Goal: Transaction & Acquisition: Book appointment/travel/reservation

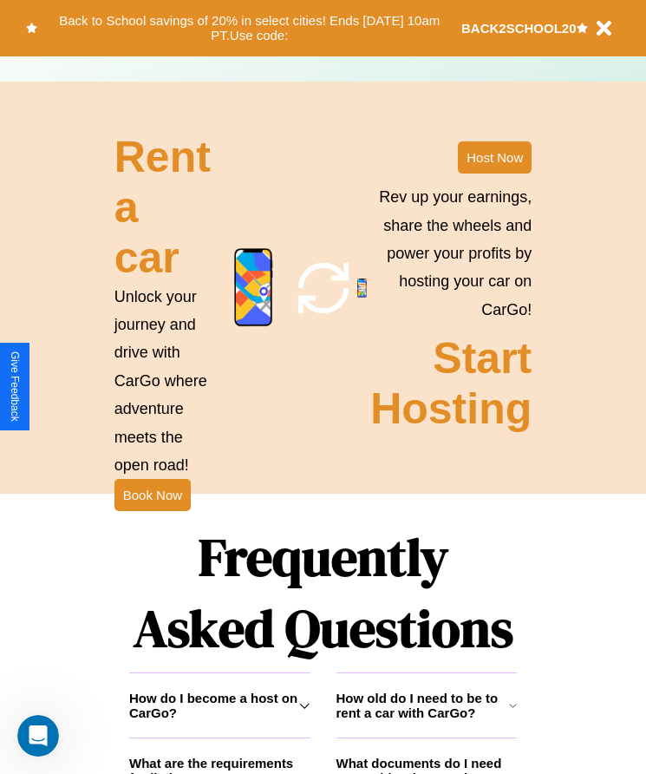
scroll to position [2262, 0]
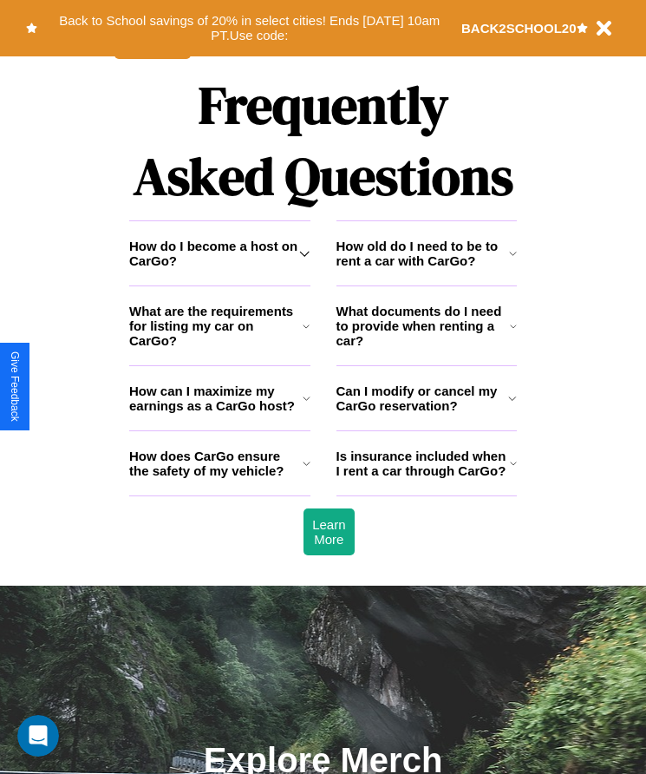
click at [426, 413] on h3 "Can I modify or cancel my CarGo reservation?" at bounding box center [423, 397] width 173 height 29
click at [306, 333] on icon at bounding box center [306, 326] width 7 height 14
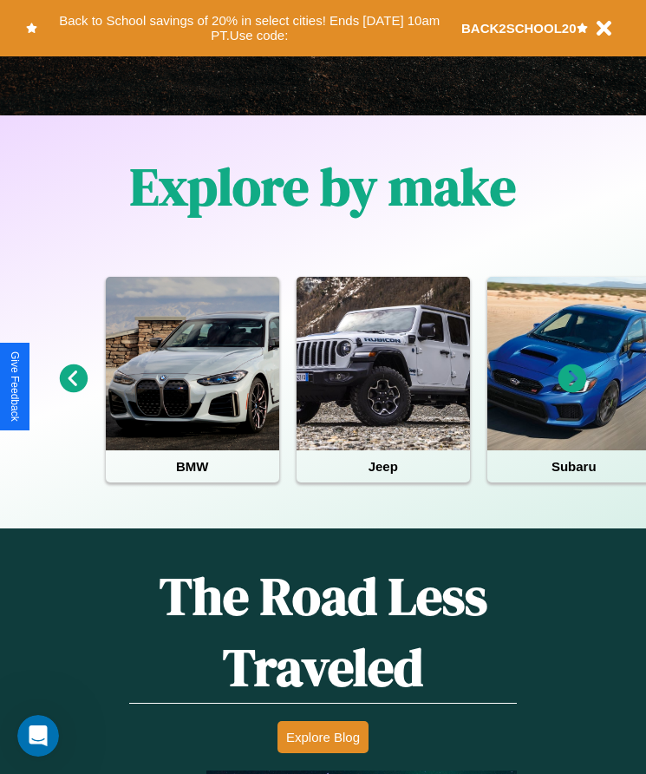
scroll to position [290, 0]
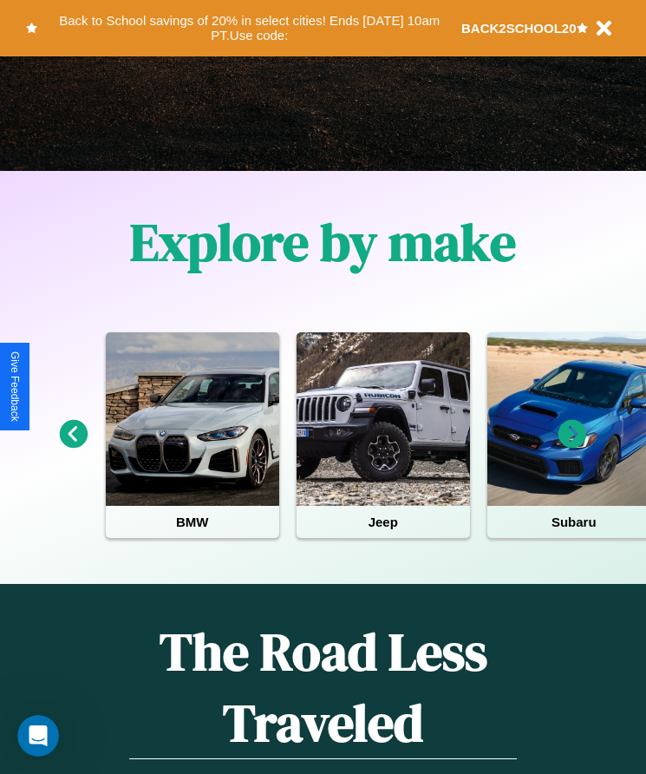
click at [572, 446] on icon at bounding box center [573, 434] width 29 height 29
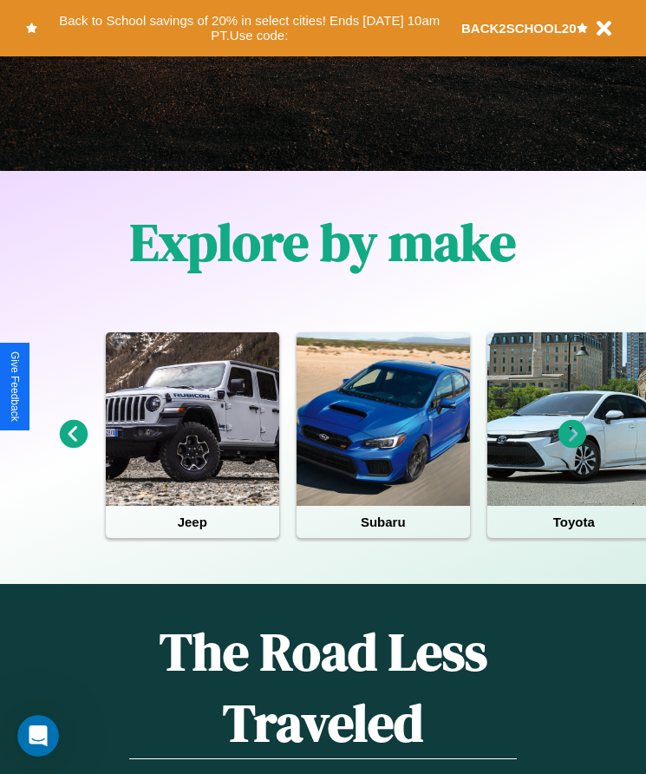
click at [572, 446] on icon at bounding box center [573, 434] width 29 height 29
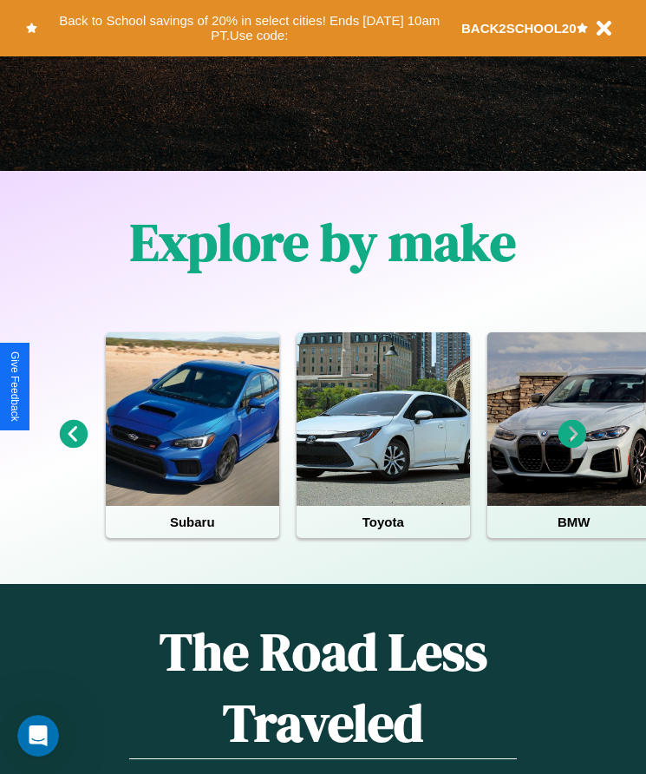
click at [572, 446] on icon at bounding box center [573, 434] width 29 height 29
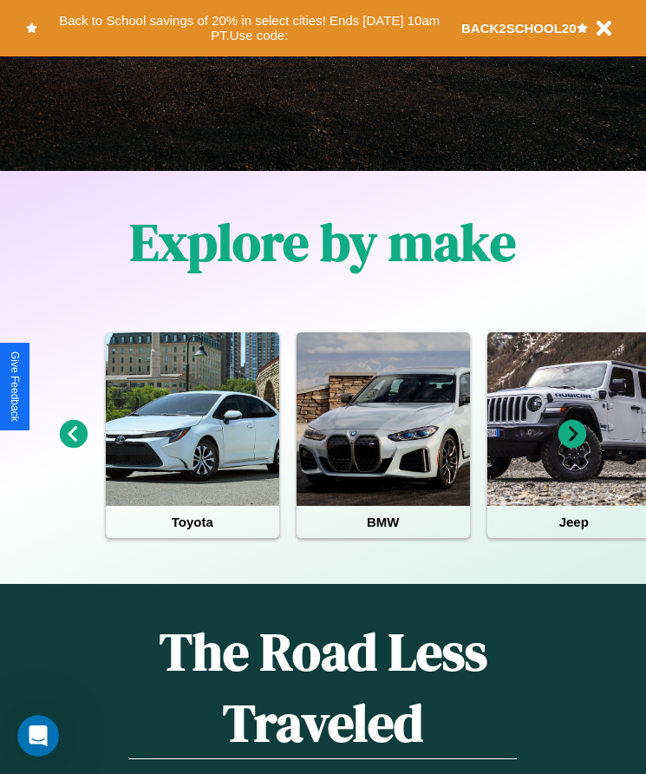
click at [572, 446] on icon at bounding box center [573, 434] width 29 height 29
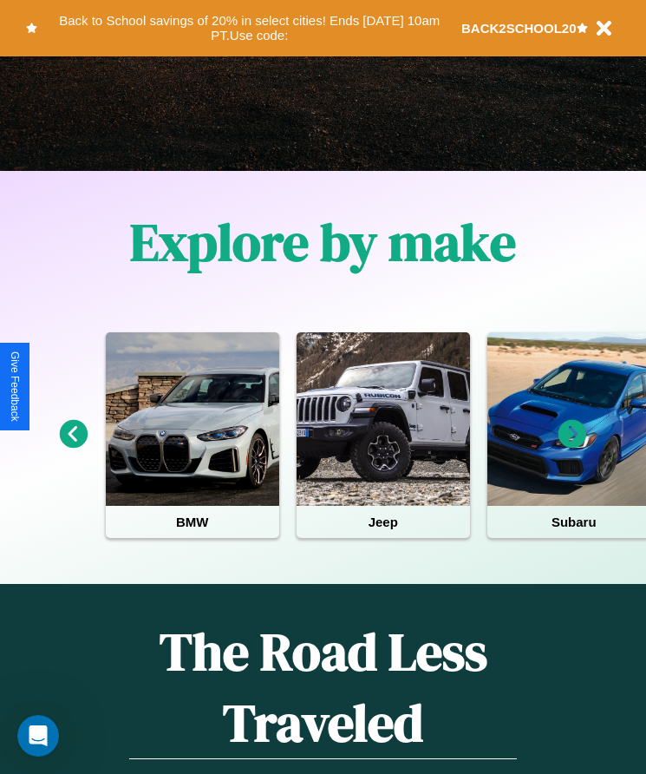
click at [572, 446] on icon at bounding box center [573, 434] width 29 height 29
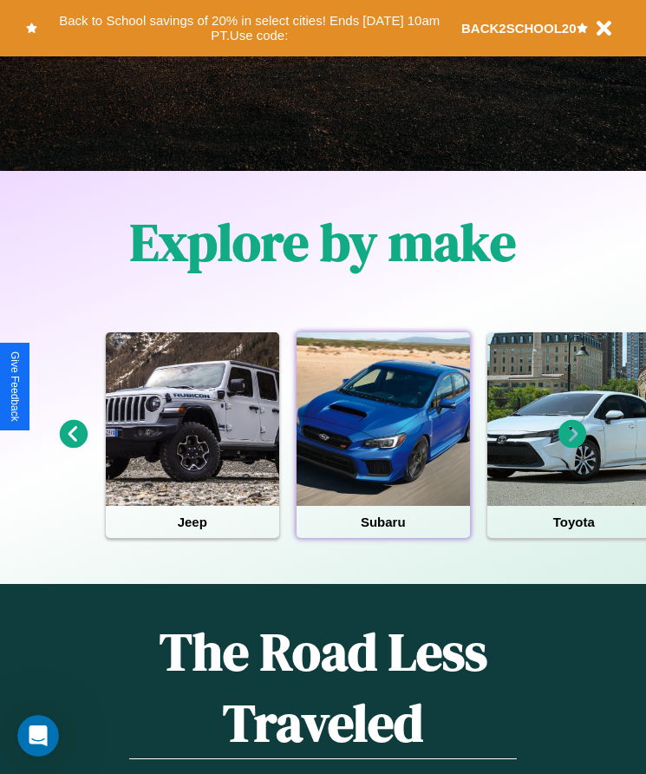
click at [383, 446] on div at bounding box center [383, 418] width 173 height 173
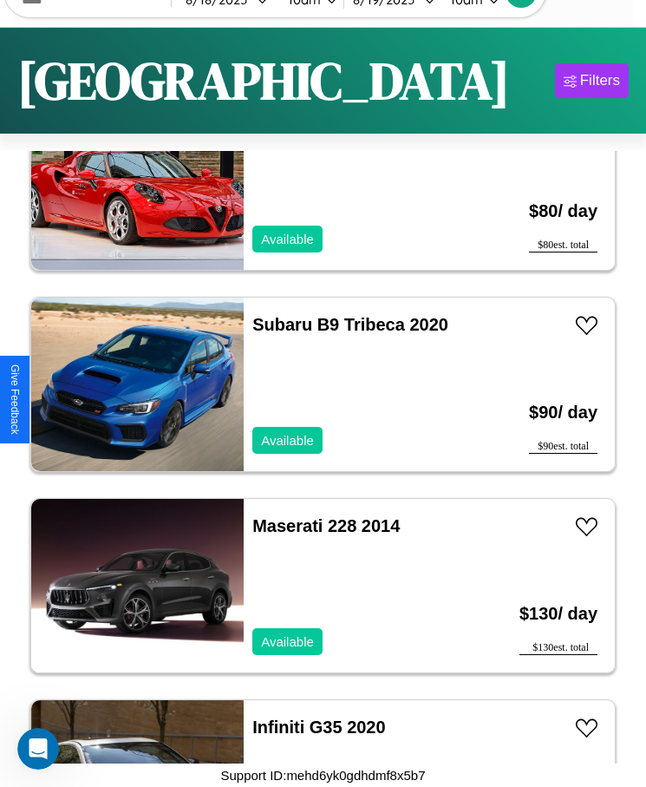
scroll to position [8062, 0]
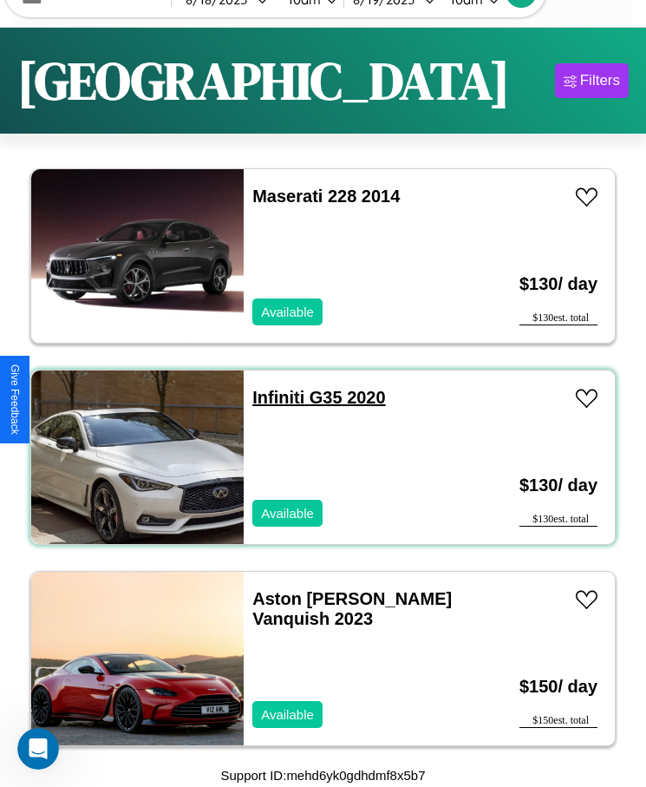
click at [273, 397] on link "Infiniti G35 2020" at bounding box center [318, 397] width 133 height 19
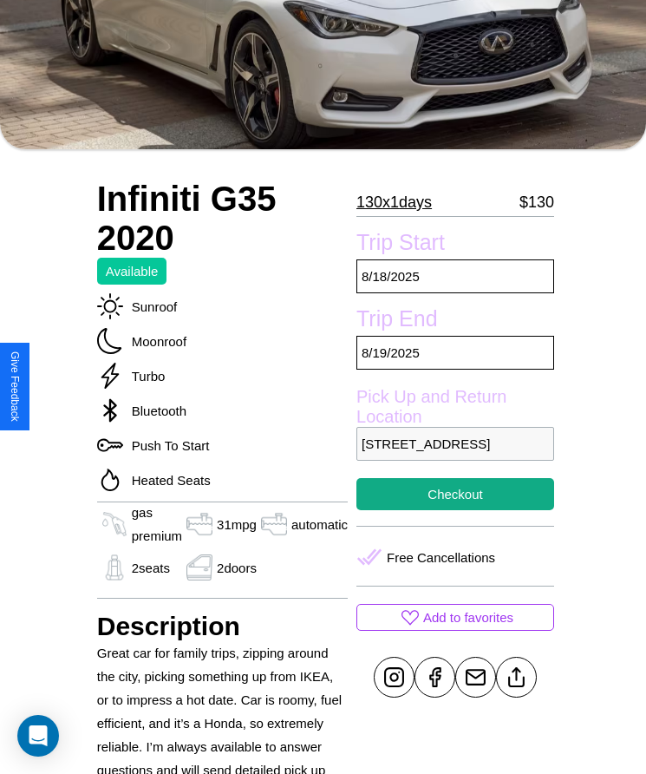
scroll to position [353, 0]
